Goal: Task Accomplishment & Management: Manage account settings

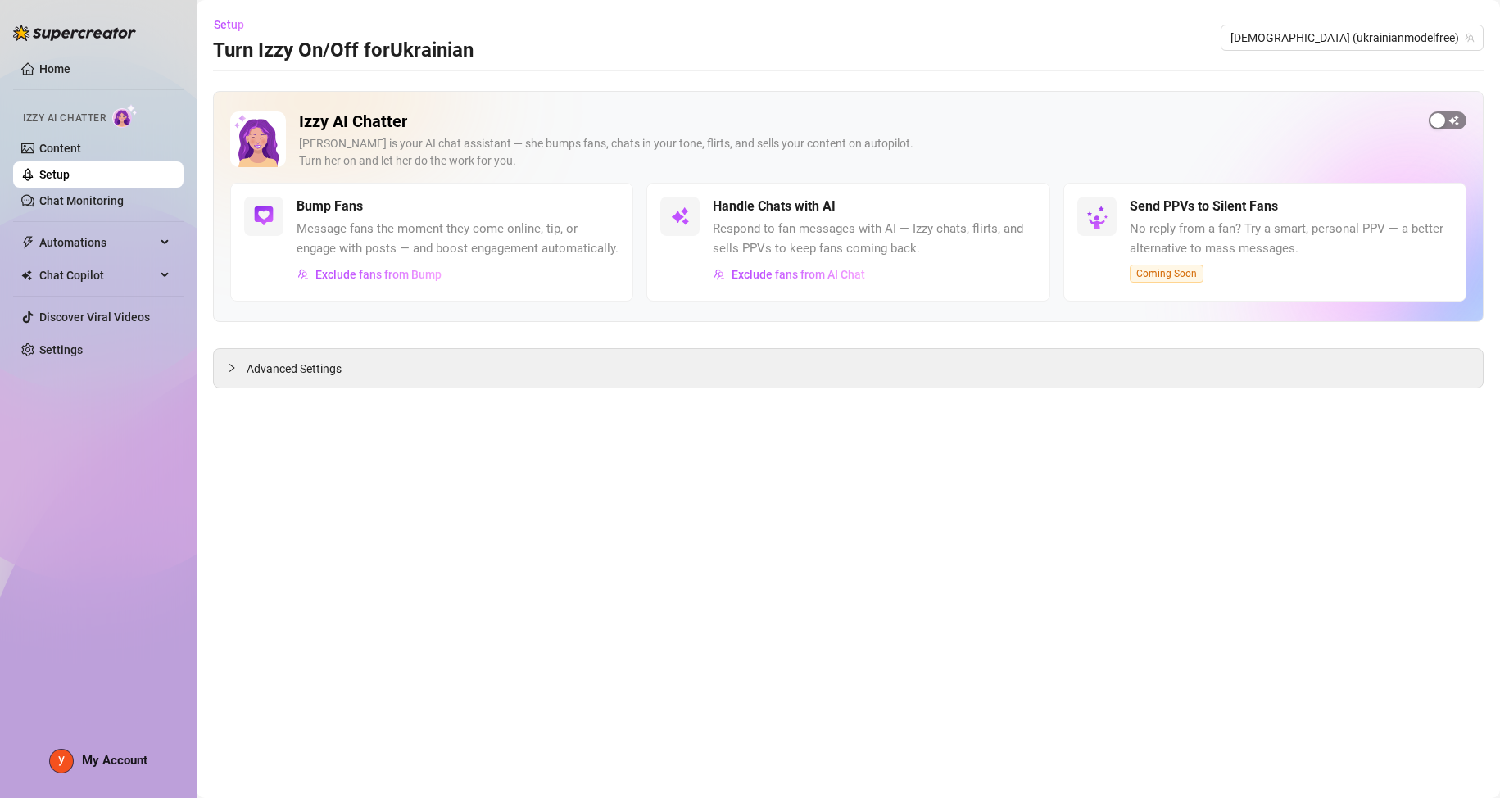
click at [1449, 113] on span "button" at bounding box center [1448, 120] width 38 height 18
click at [70, 175] on link "Setup" at bounding box center [54, 174] width 30 height 13
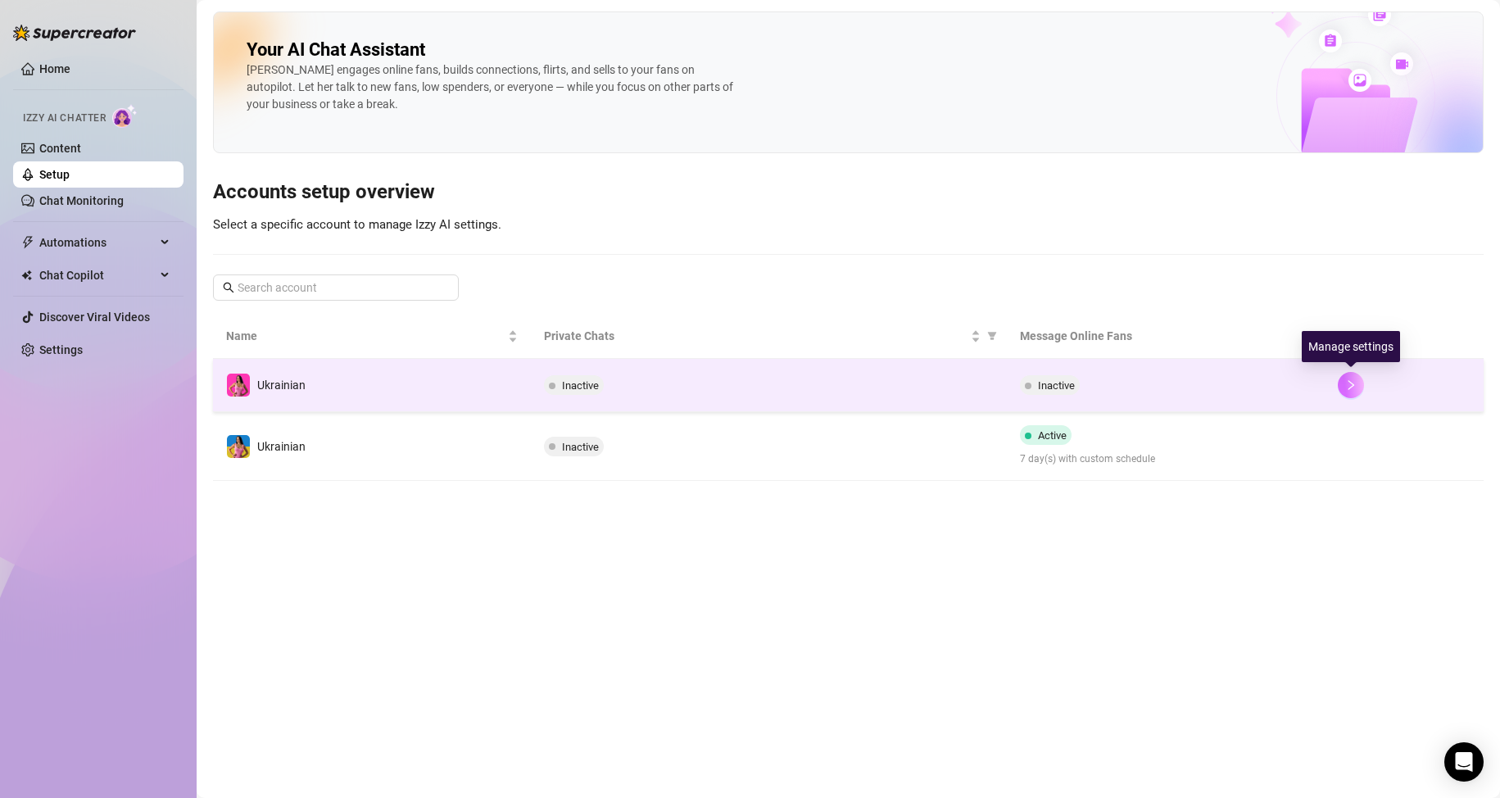
click at [1345, 389] on icon "right" at bounding box center [1350, 384] width 11 height 11
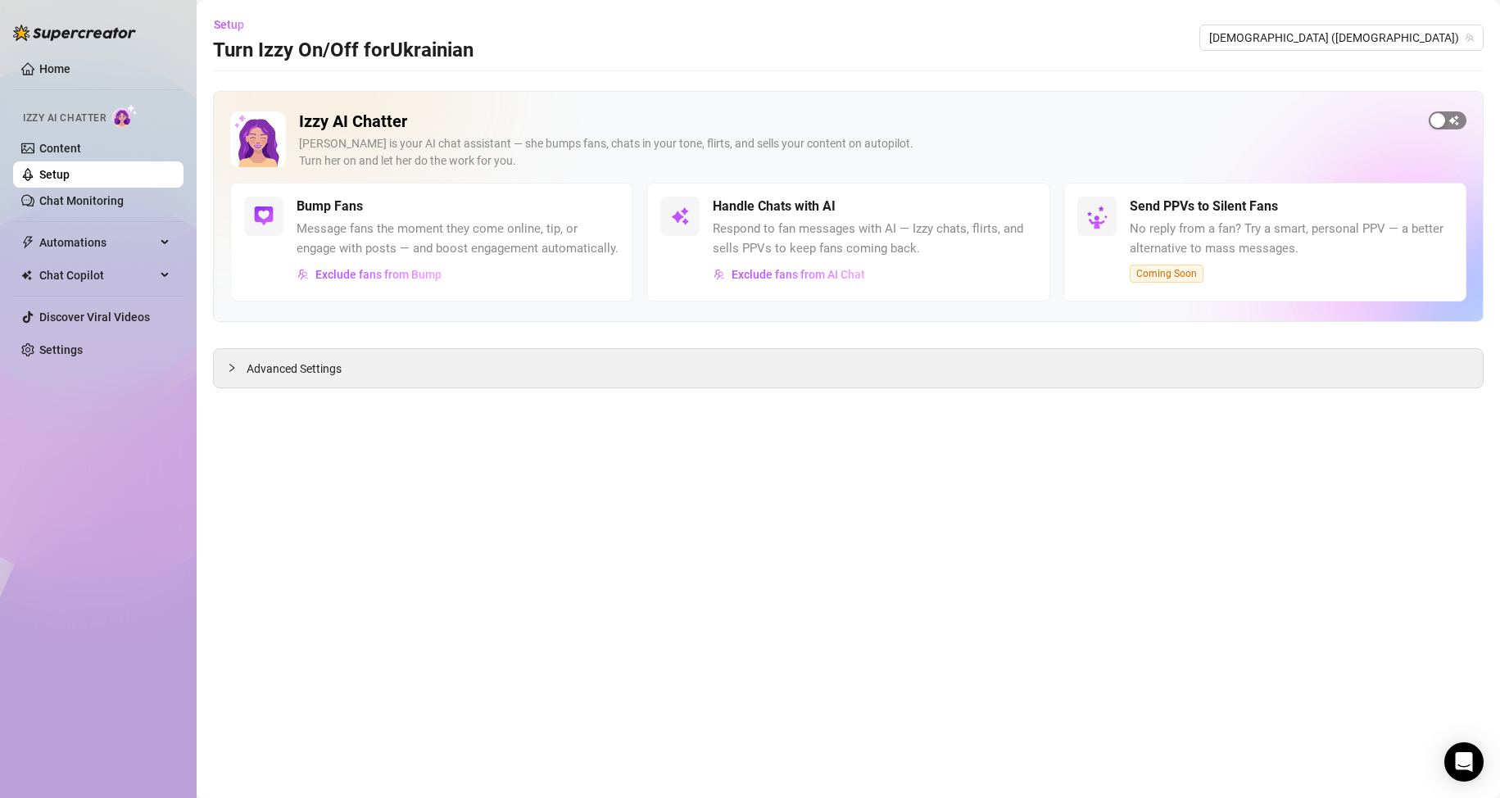
click at [1450, 122] on span "button" at bounding box center [1448, 120] width 38 height 18
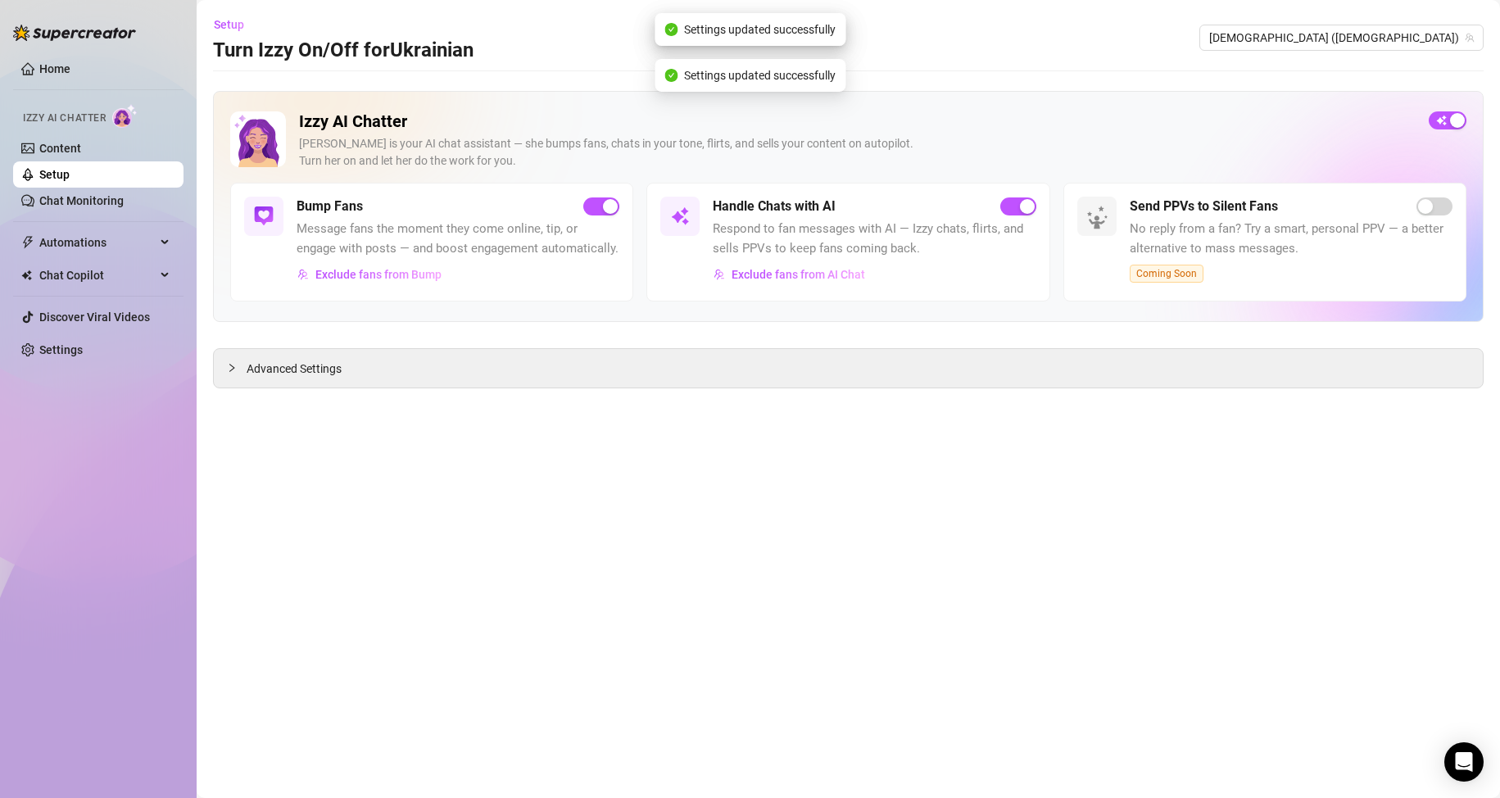
click at [70, 181] on link "Setup" at bounding box center [54, 174] width 30 height 13
